Goal: Information Seeking & Learning: Understand process/instructions

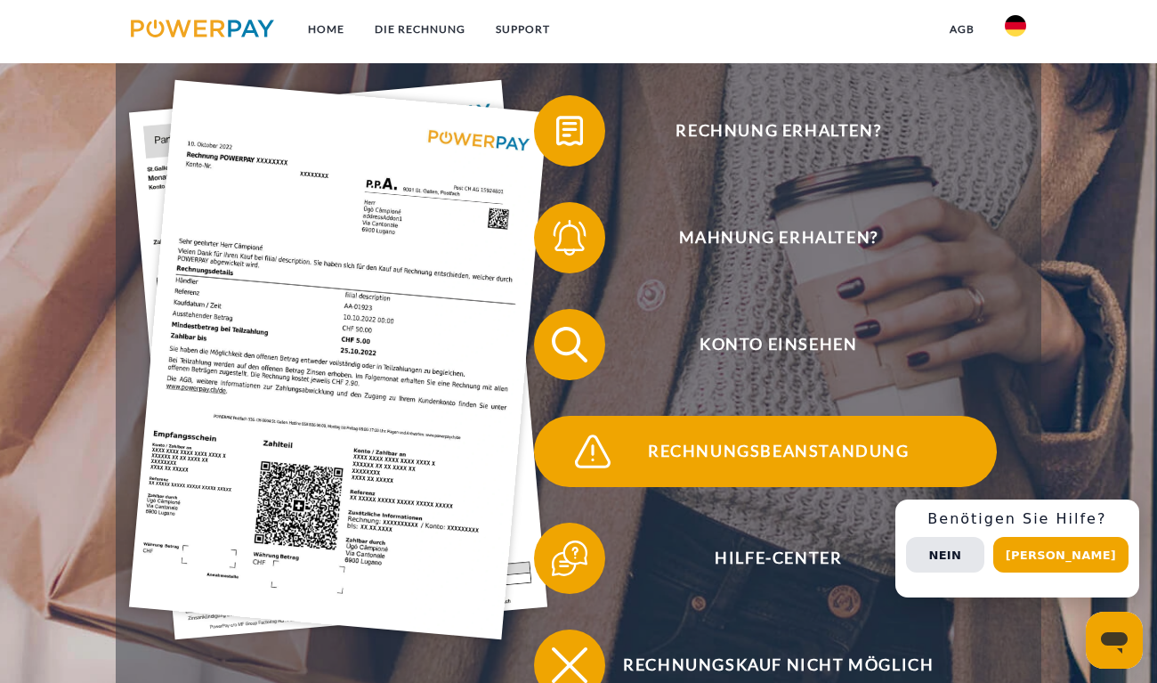
scroll to position [305, 0]
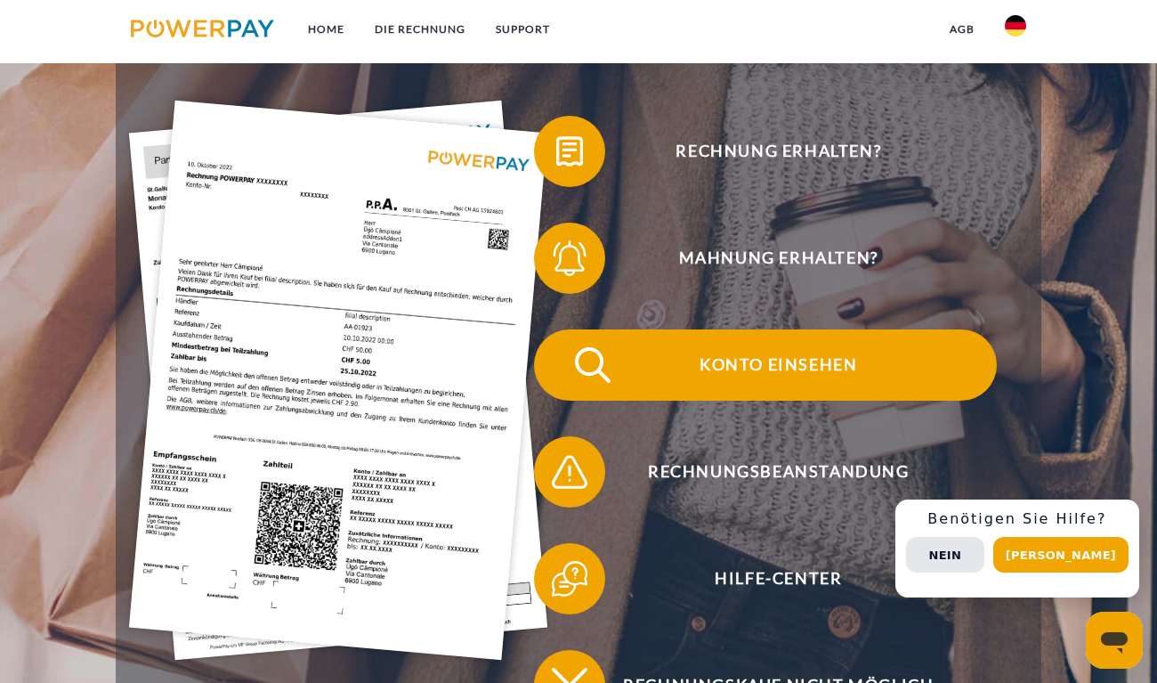
click at [763, 361] on span "Konto einsehen" at bounding box center [779, 364] width 436 height 71
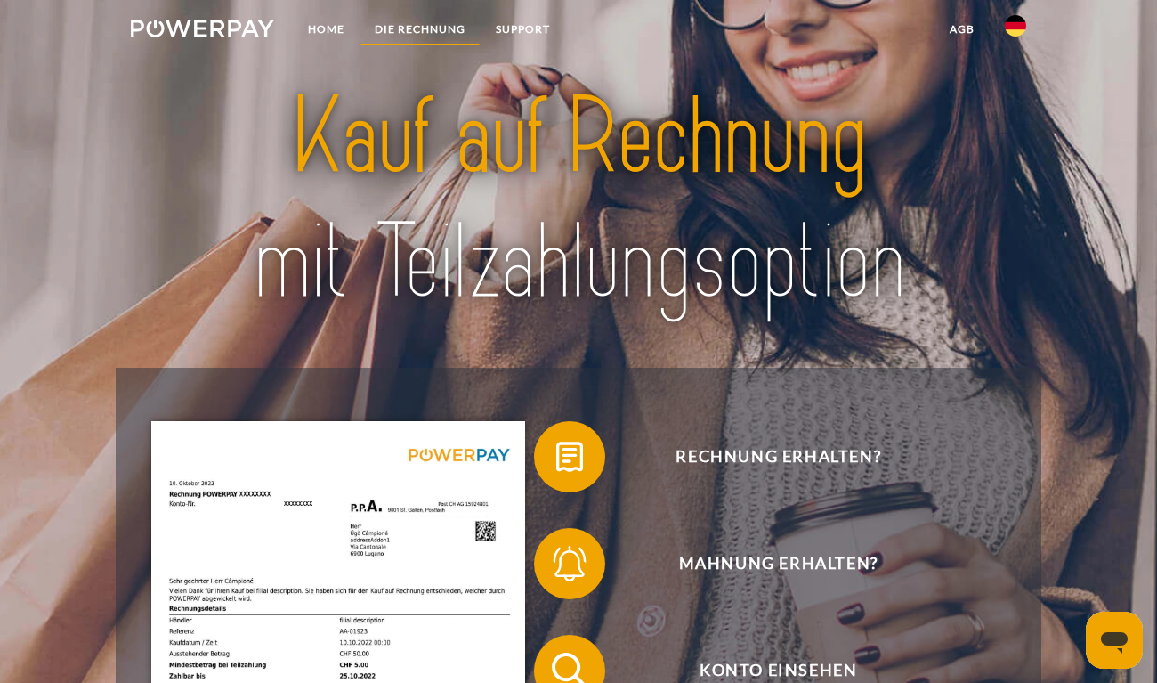
scroll to position [0, 0]
click at [438, 23] on link "DIE RECHNUNG" at bounding box center [420, 29] width 121 height 32
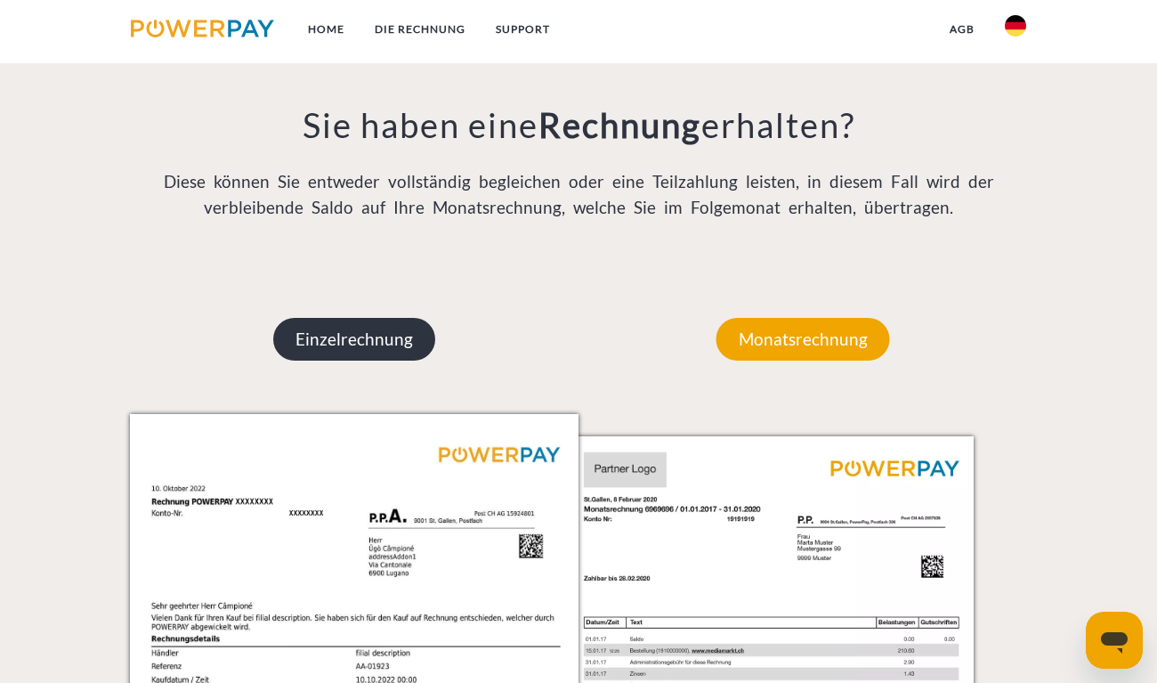
scroll to position [1363, 0]
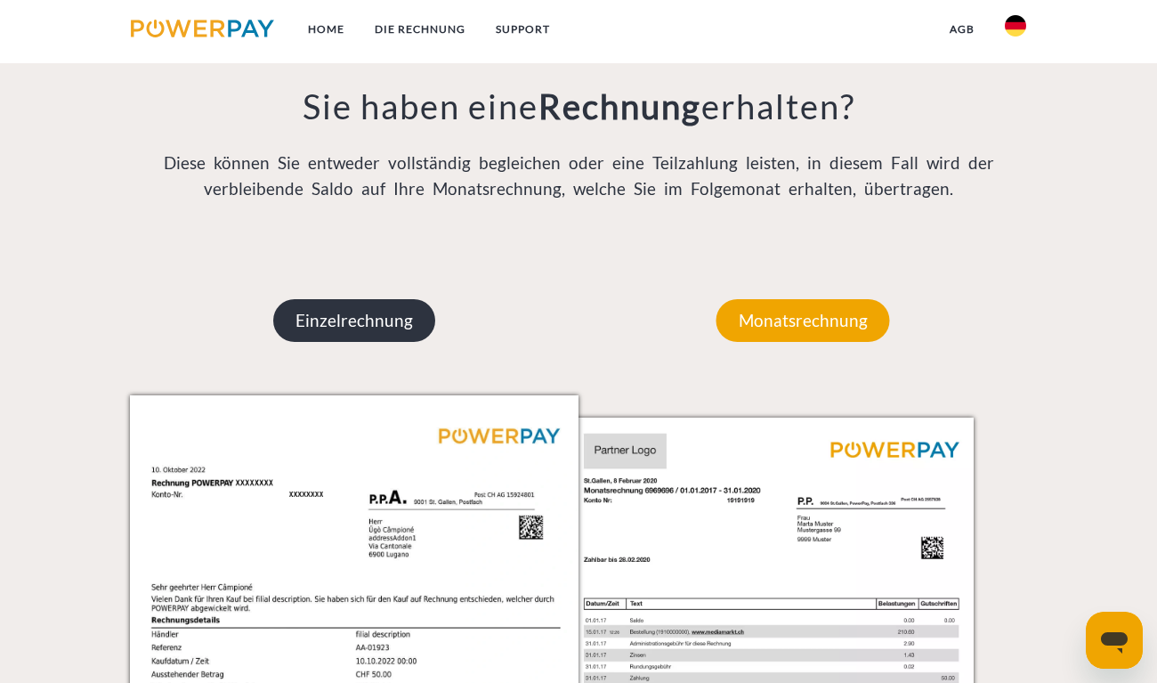
click at [383, 306] on p "Einzelrechnung" at bounding box center [354, 320] width 162 height 43
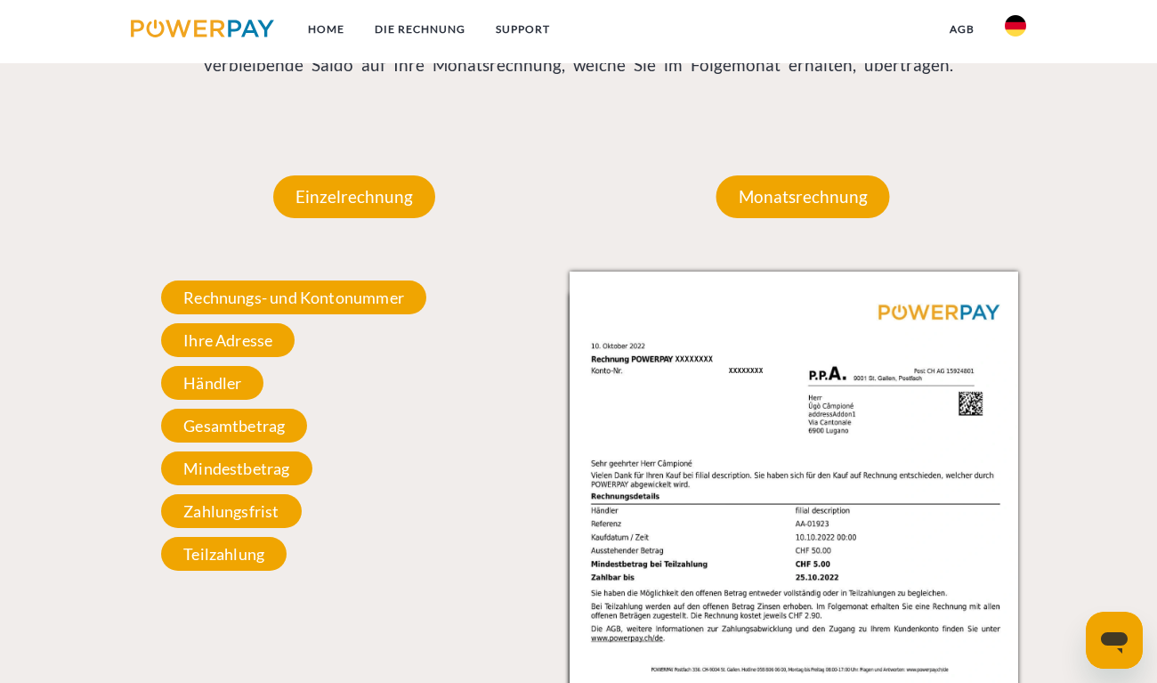
scroll to position [1489, 0]
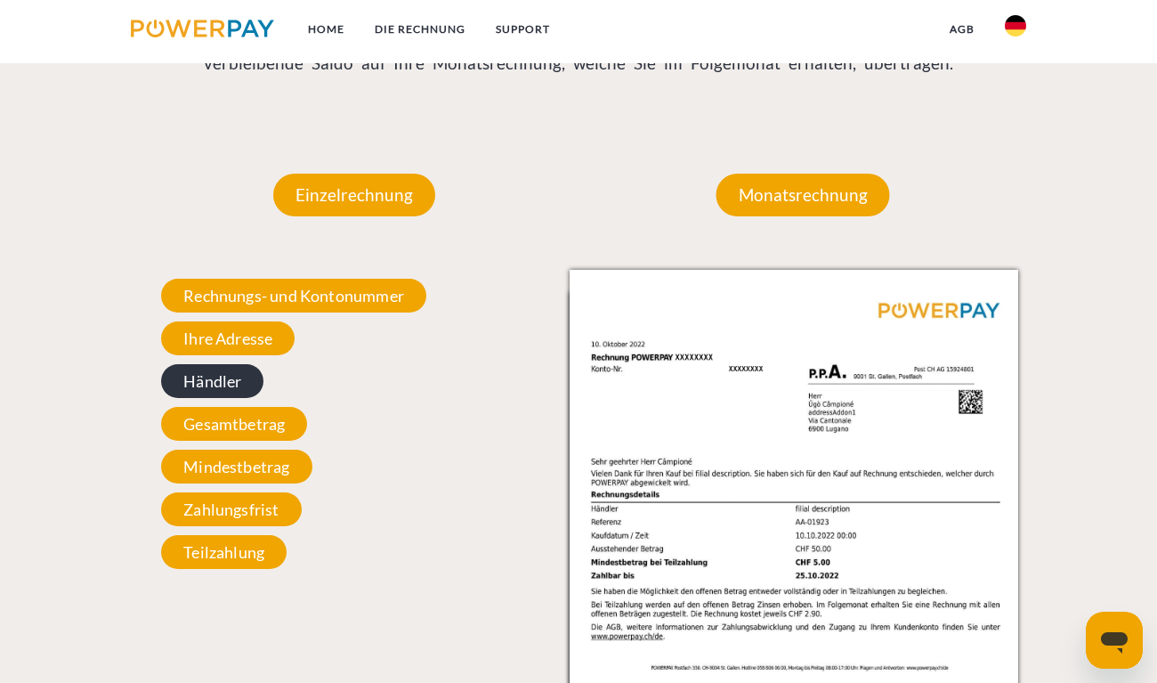
click at [215, 372] on span "Händler" at bounding box center [212, 381] width 102 height 34
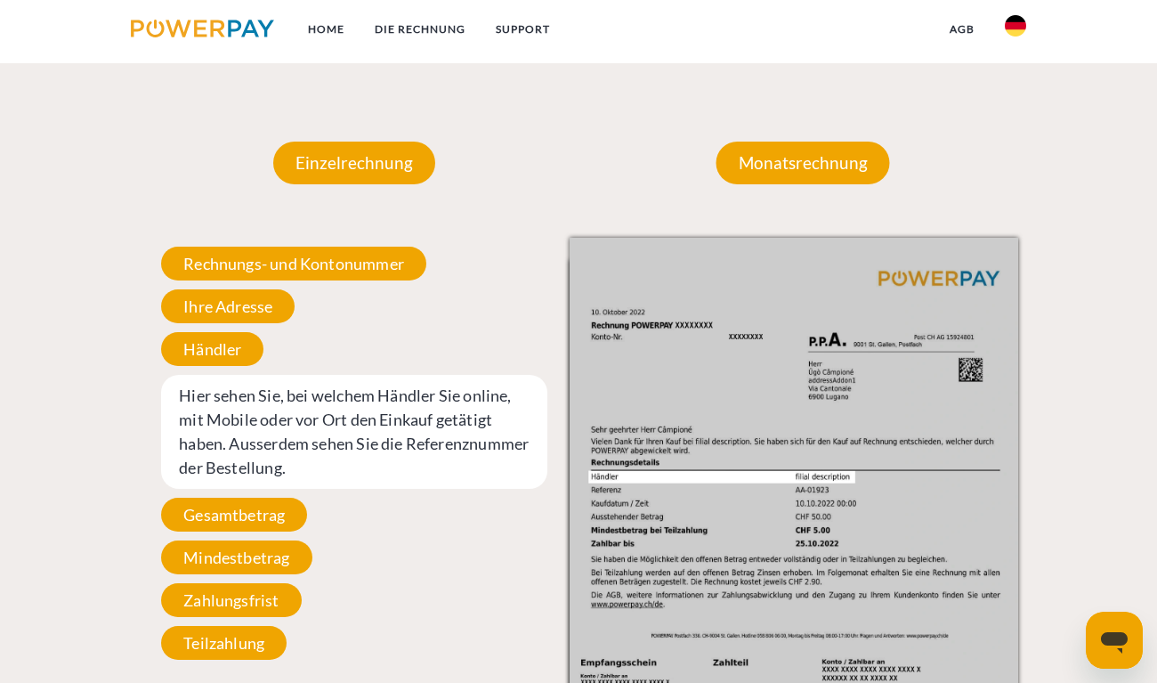
click at [438, 342] on div "Rechnungs- und Kontonummer Ihre Rechnungs –und Kontonummer. Bitte geben Sie die…" at bounding box center [354, 453] width 449 height 431
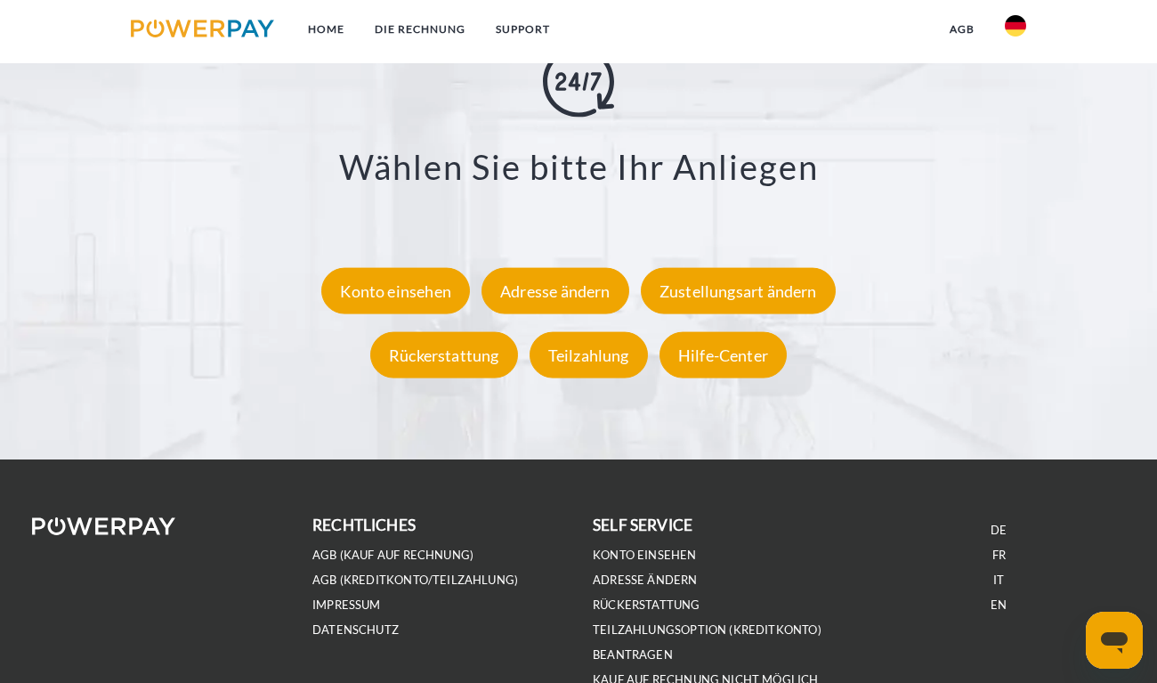
scroll to position [3092, 0]
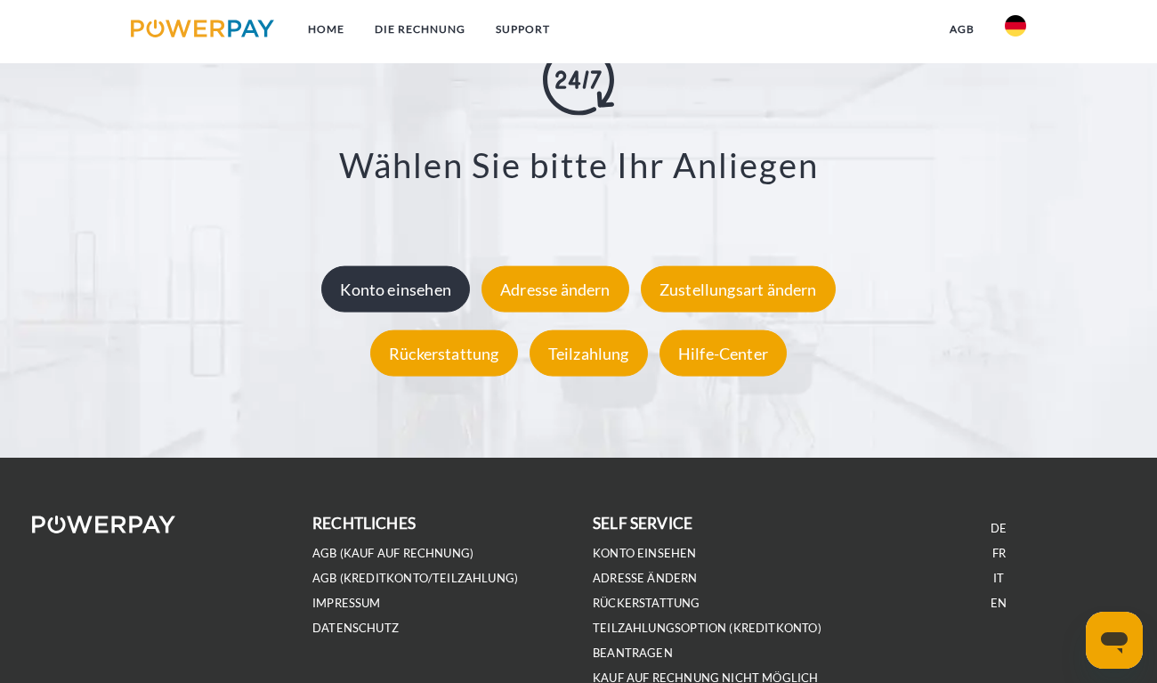
click at [403, 284] on div "Konto einsehen" at bounding box center [395, 289] width 149 height 46
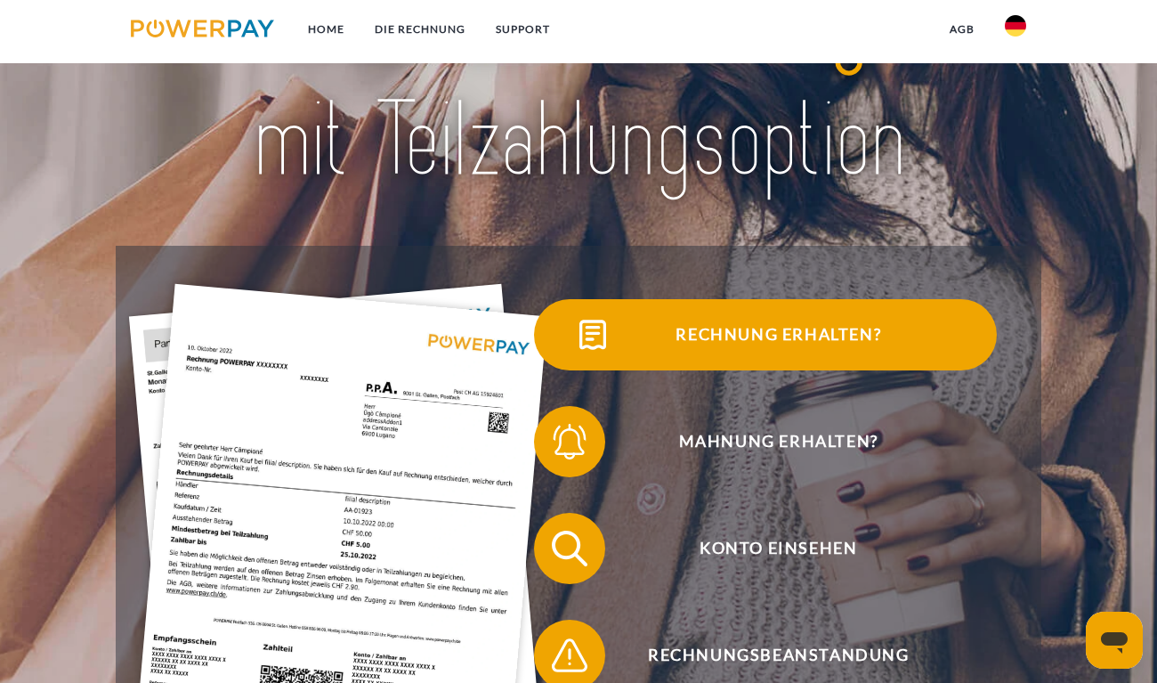
scroll to position [126, 0]
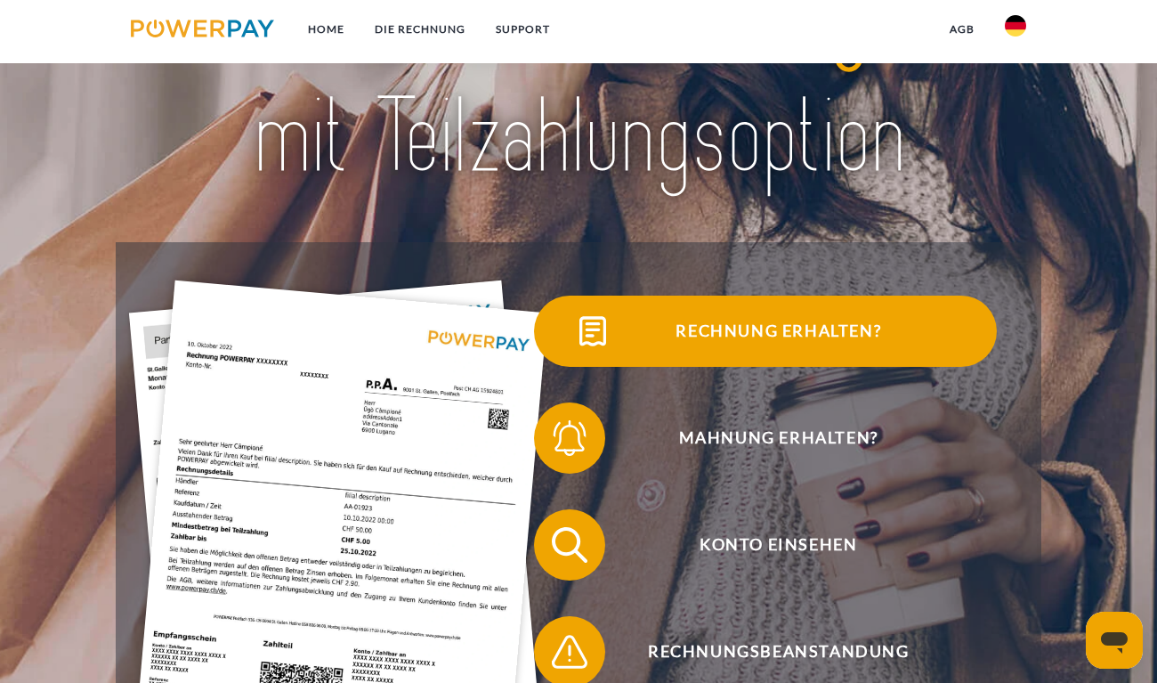
click at [745, 343] on span "Rechnung erhalten?" at bounding box center [779, 331] width 436 height 71
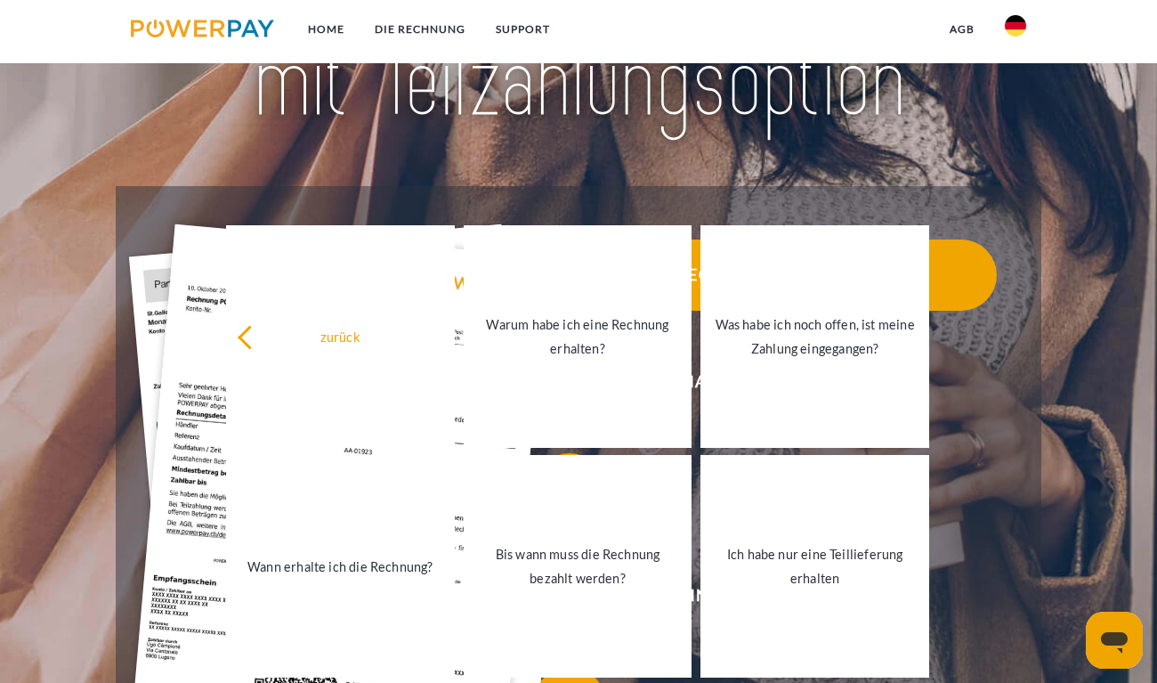
scroll to position [213, 0]
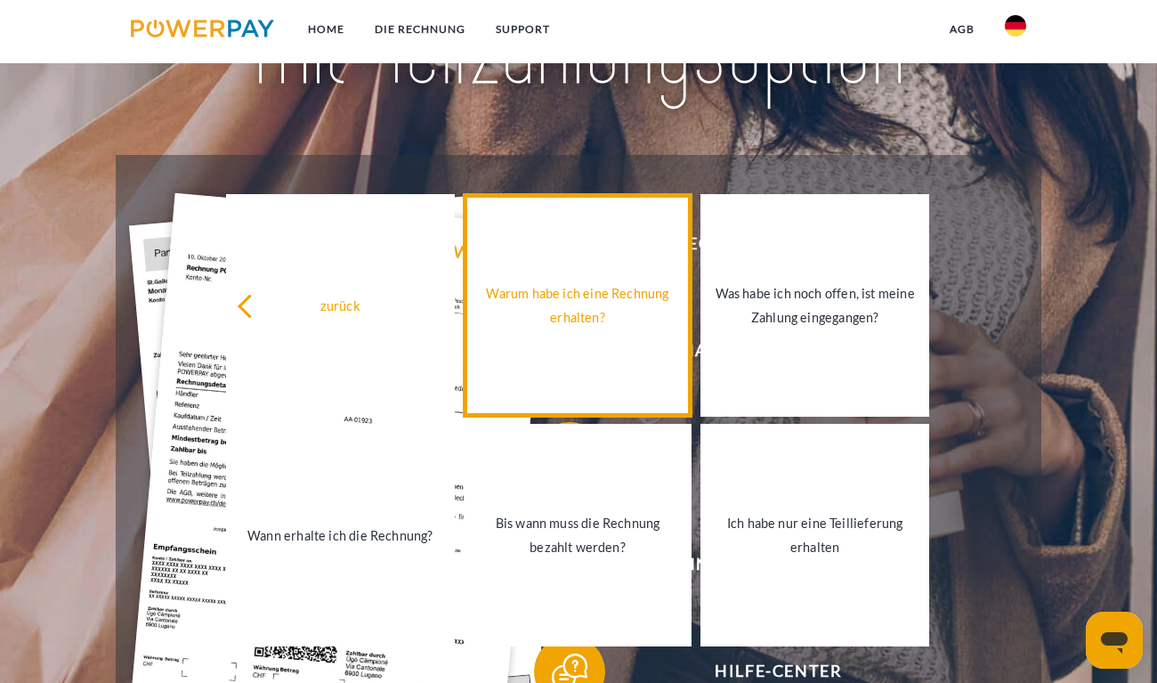
click at [582, 324] on div "Warum habe ich eine Rechnung erhalten?" at bounding box center [578, 305] width 207 height 48
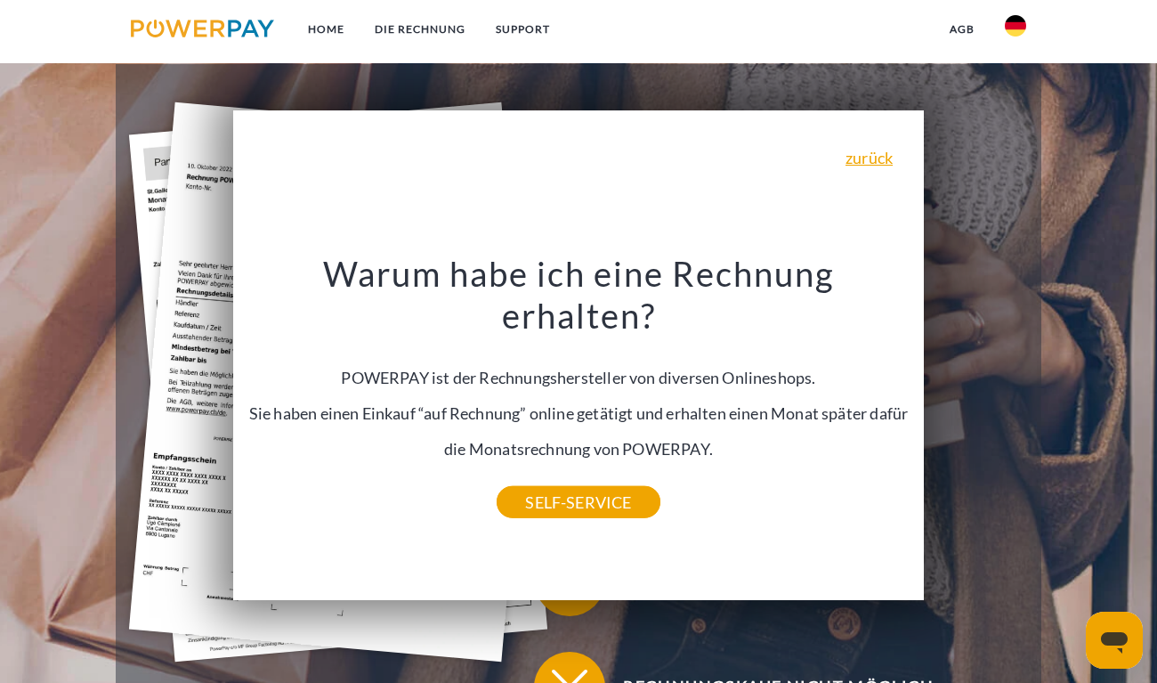
scroll to position [331, 0]
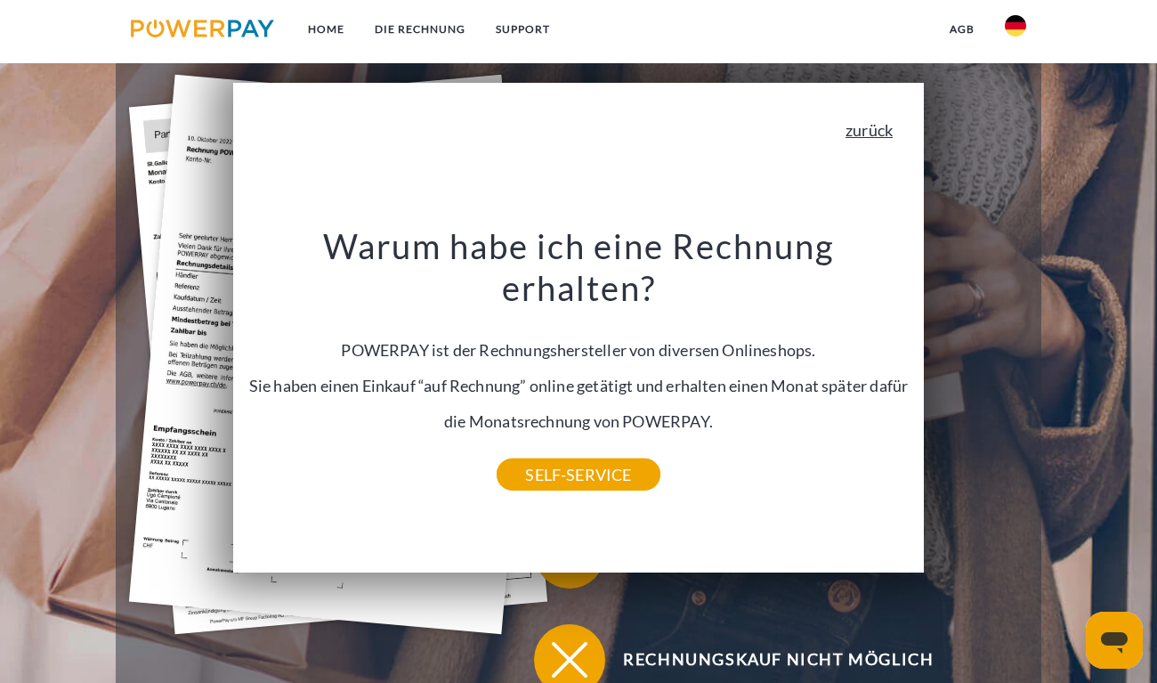
click at [883, 126] on link "zurück" at bounding box center [869, 130] width 47 height 16
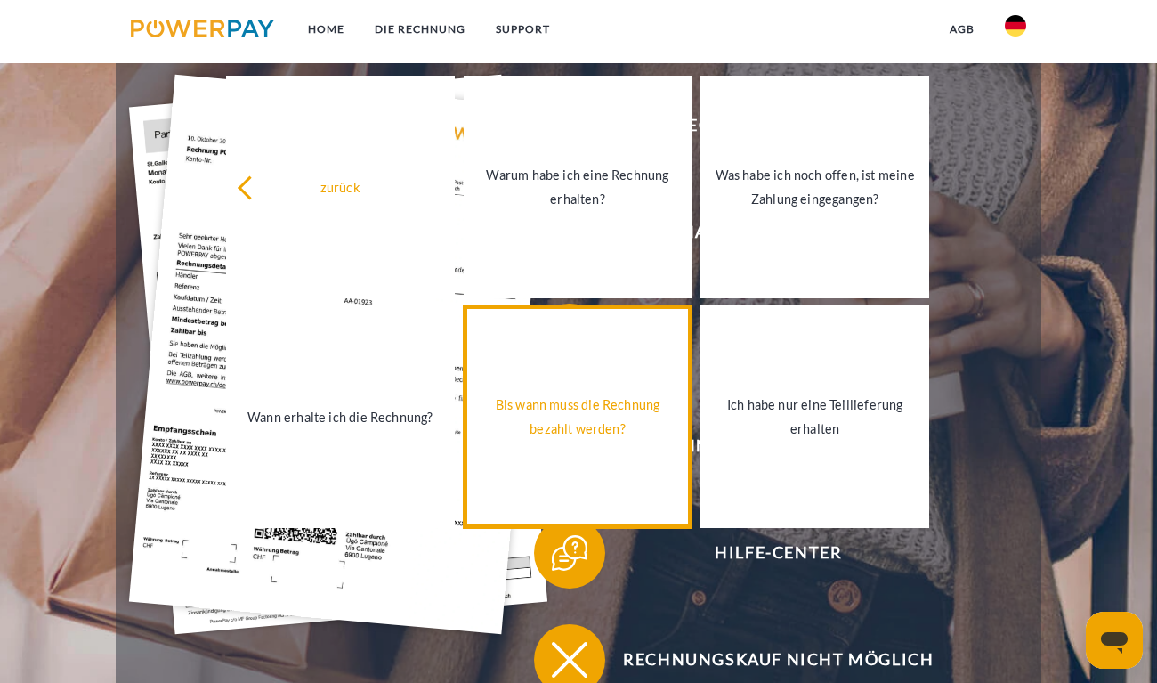
click at [563, 482] on link "Bis wann muss die Rechnung bezahlt werden?" at bounding box center [578, 416] width 229 height 223
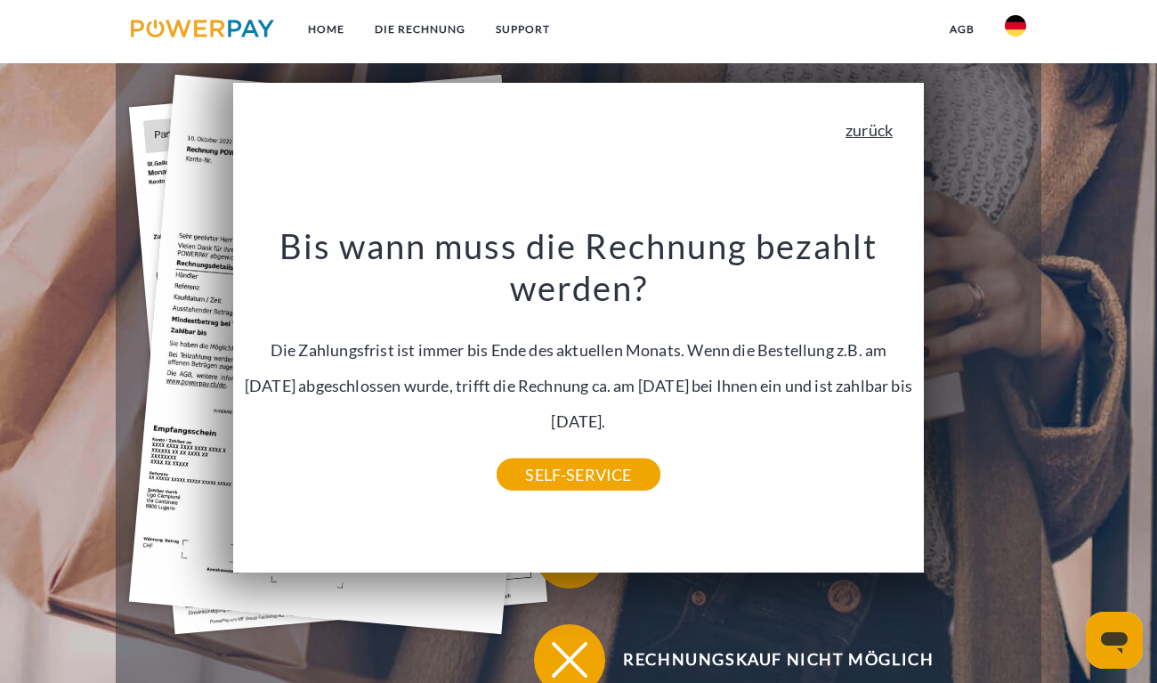
click at [860, 134] on link "zurück" at bounding box center [869, 130] width 47 height 16
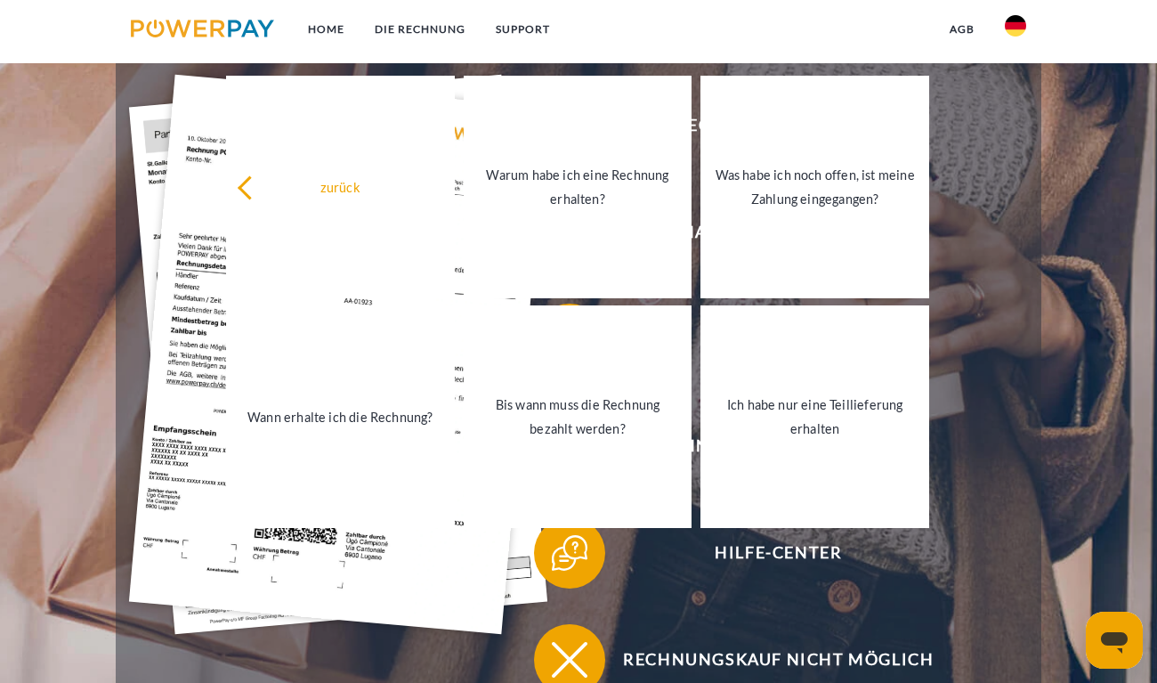
click at [1010, 213] on div "Rechnung erhalten? Mahnung erhalten? Konto einsehen" at bounding box center [579, 393] width 926 height 712
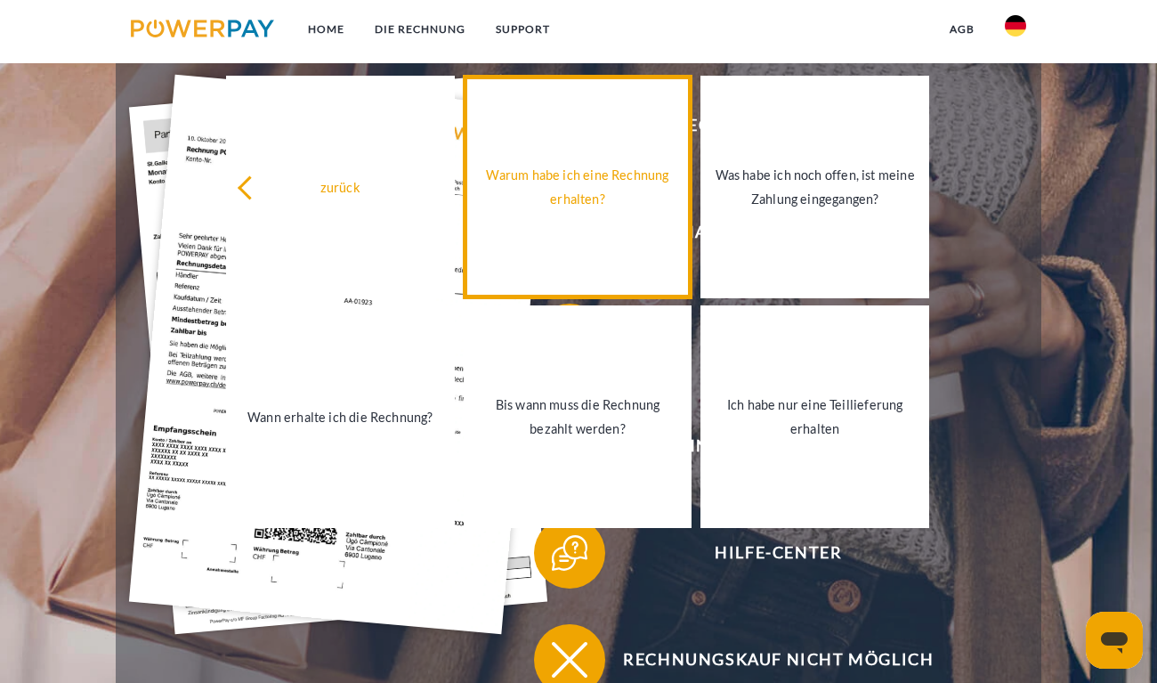
scroll to position [362, 0]
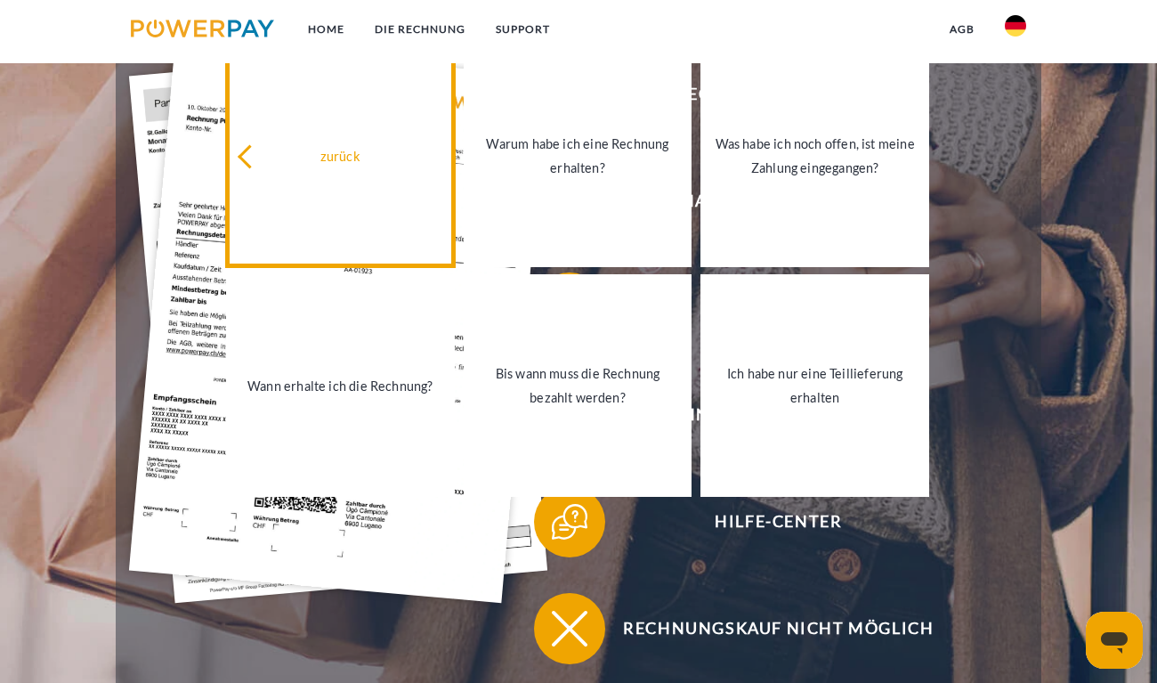
click at [379, 187] on link "zurück" at bounding box center [340, 156] width 229 height 223
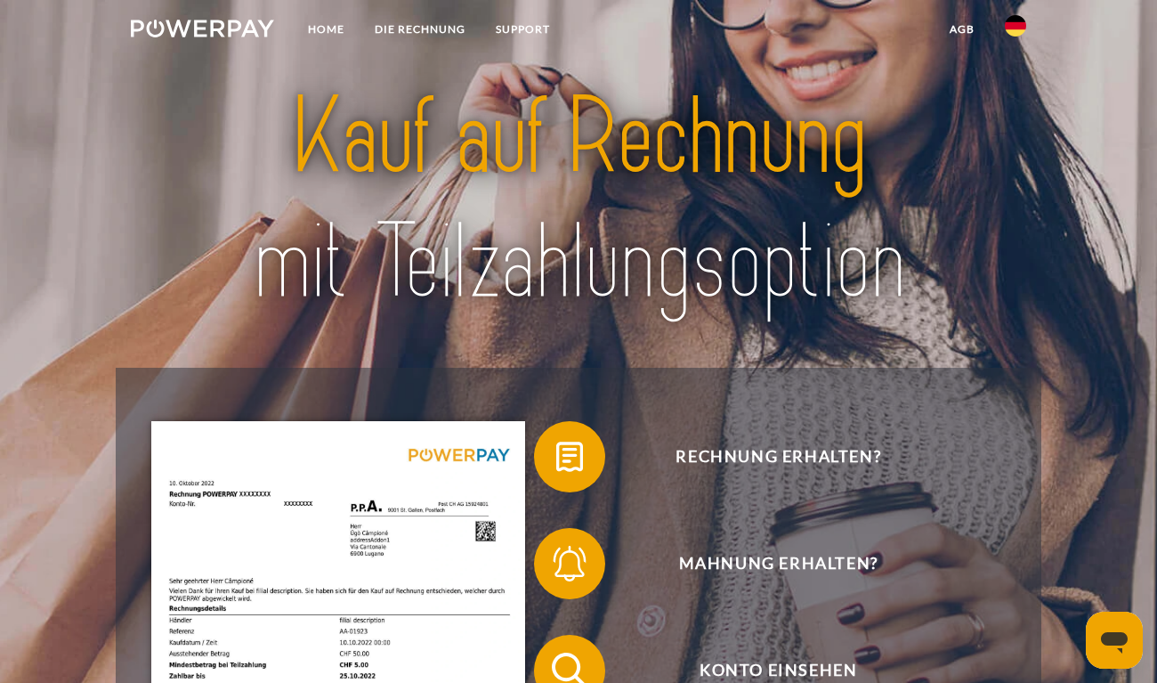
scroll to position [0, 0]
